Goal: Information Seeking & Learning: Check status

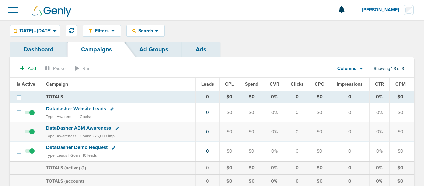
click at [44, 47] on link "Dashboard" at bounding box center [38, 50] width 57 height 16
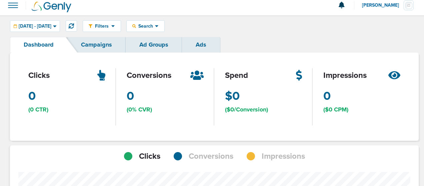
scroll to position [4, 0]
click at [97, 46] on link "Campaigns" at bounding box center [96, 45] width 58 height 16
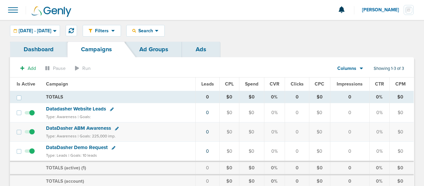
click at [147, 51] on link "Ad Groups" at bounding box center [154, 50] width 56 height 16
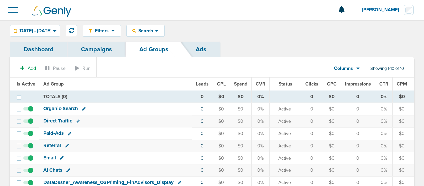
click at [32, 44] on link "Dashboard" at bounding box center [38, 50] width 57 height 16
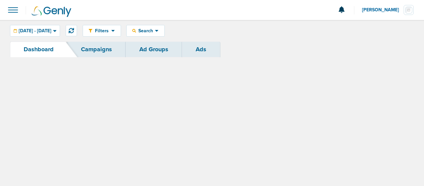
click at [32, 44] on link "Dashboard" at bounding box center [38, 50] width 57 height 16
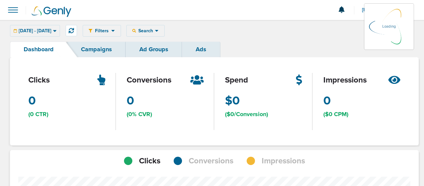
scroll to position [470, 404]
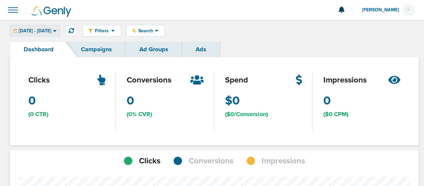
click at [57, 29] on icon at bounding box center [55, 31] width 4 height 6
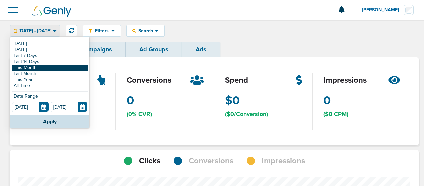
click at [29, 68] on link "This Month" at bounding box center [50, 68] width 76 height 6
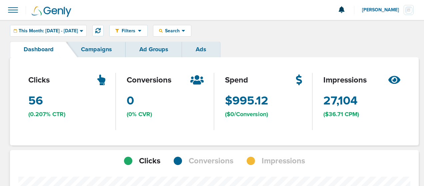
click at [101, 50] on link "Campaigns" at bounding box center [96, 50] width 58 height 16
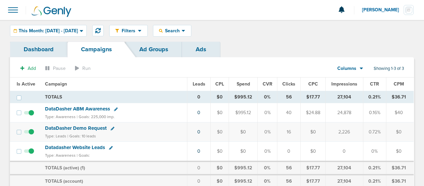
scroll to position [37, 0]
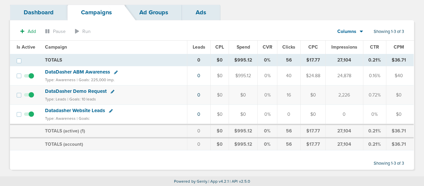
click at [51, 13] on link "Dashboard" at bounding box center [38, 13] width 57 height 16
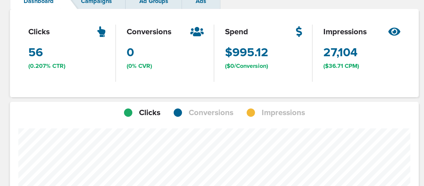
scroll to position [470, 404]
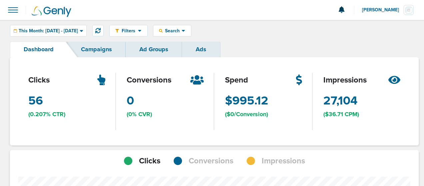
click at [94, 51] on link "Campaigns" at bounding box center [96, 50] width 58 height 16
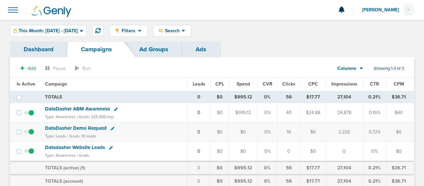
click at [44, 44] on link "Dashboard" at bounding box center [38, 50] width 57 height 16
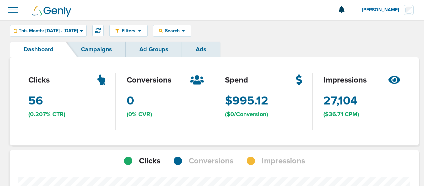
click at [336, 37] on div "Filters Active Only Settings Status Active Inactive Objectives MQL SQL Traffic …" at bounding box center [212, 31] width 424 height 22
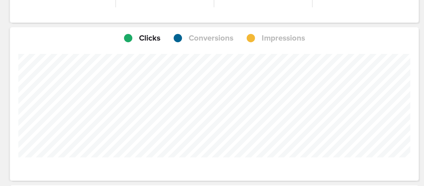
scroll to position [124, 0]
